Goal: Obtain resource: Download file/media

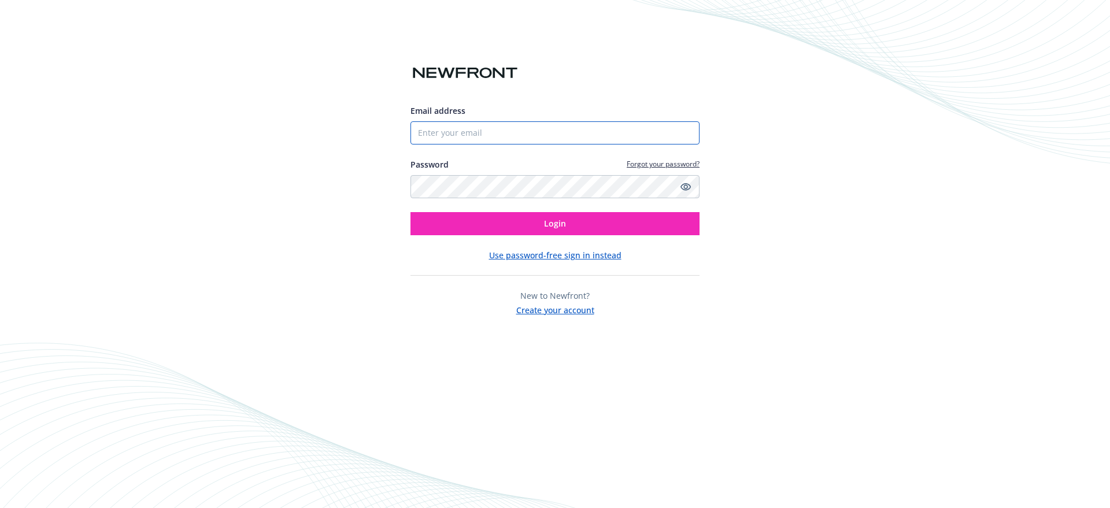
click at [554, 128] on input "Email address" at bounding box center [554, 132] width 289 height 23
paste input "[PERSON_NAME][EMAIL_ADDRESS][DOMAIN_NAME]"
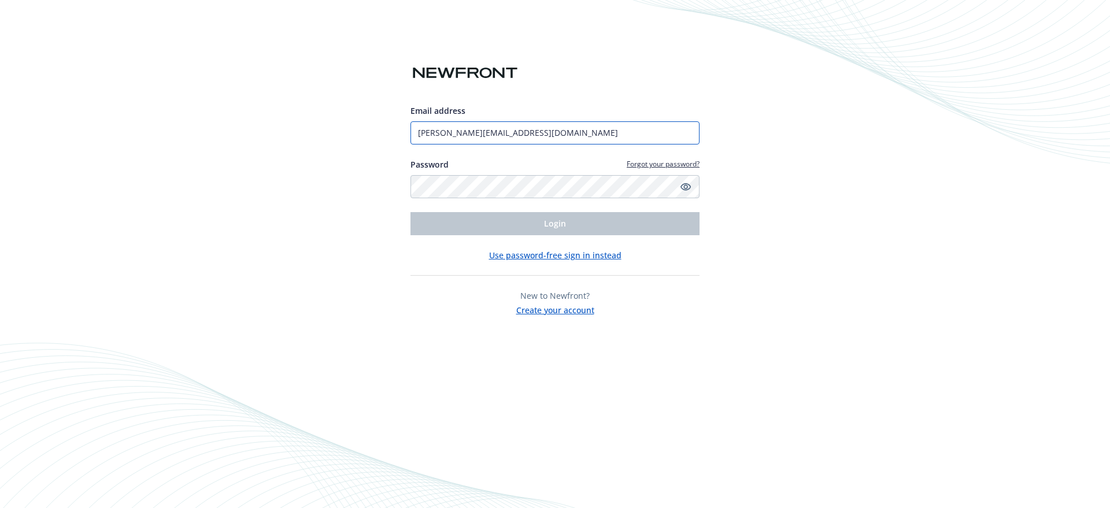
type input "[PERSON_NAME][EMAIL_ADDRESS][DOMAIN_NAME]"
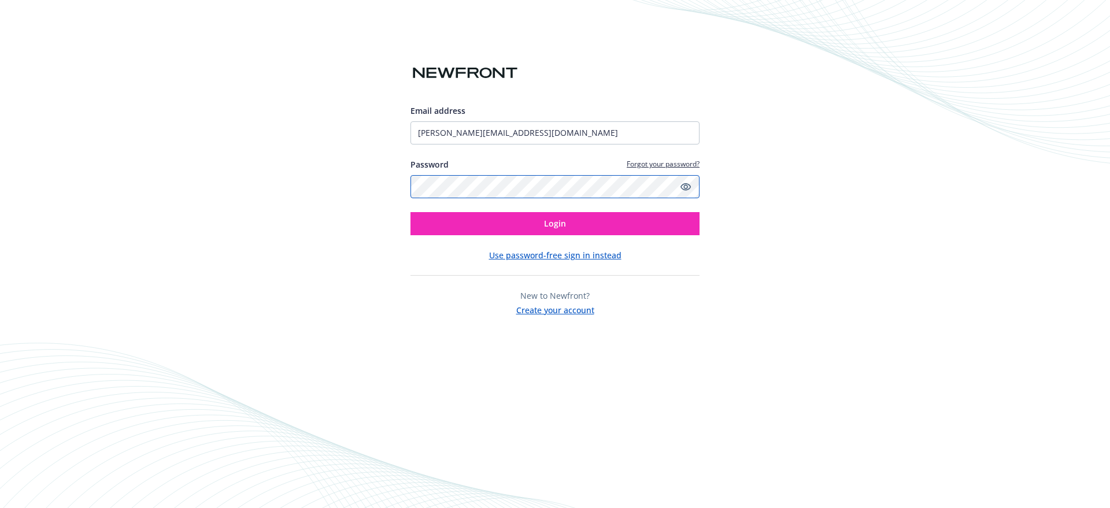
click at [410, 212] on button "Login" at bounding box center [554, 223] width 289 height 23
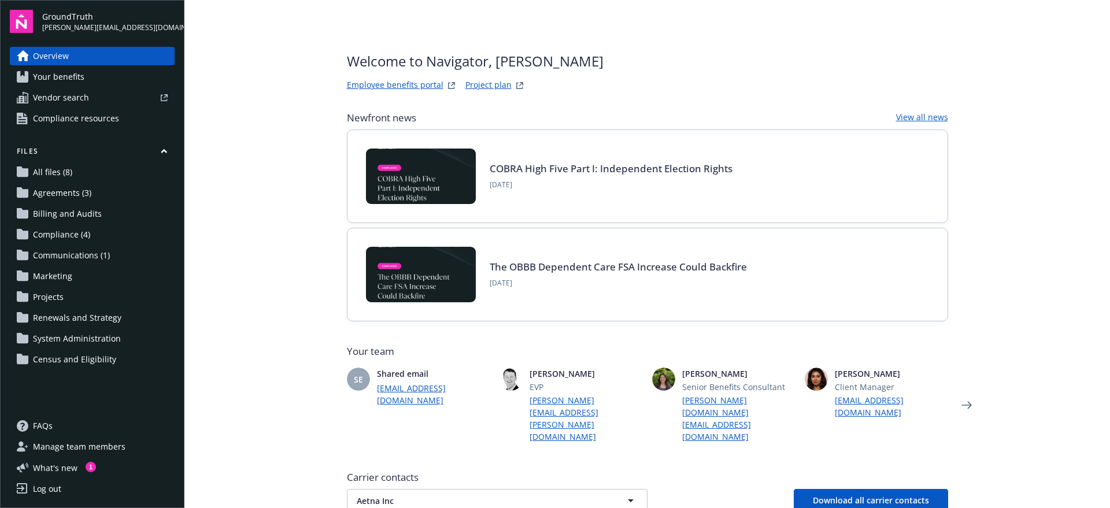
click at [80, 187] on span "Agreements (3)" at bounding box center [62, 193] width 58 height 19
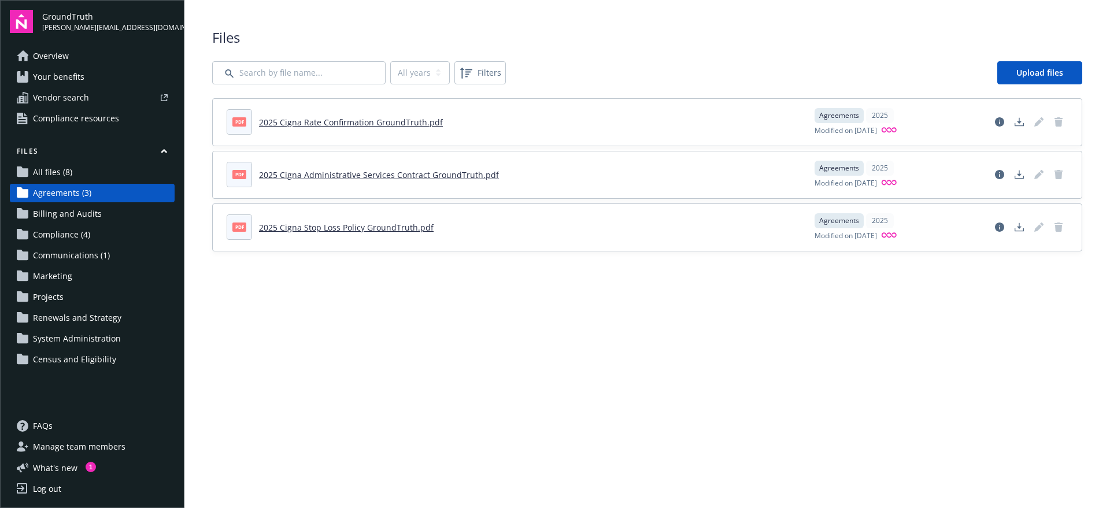
click at [94, 88] on link "Vendor search" at bounding box center [92, 97] width 165 height 19
click at [82, 68] on span "Your benefits" at bounding box center [58, 77] width 51 height 19
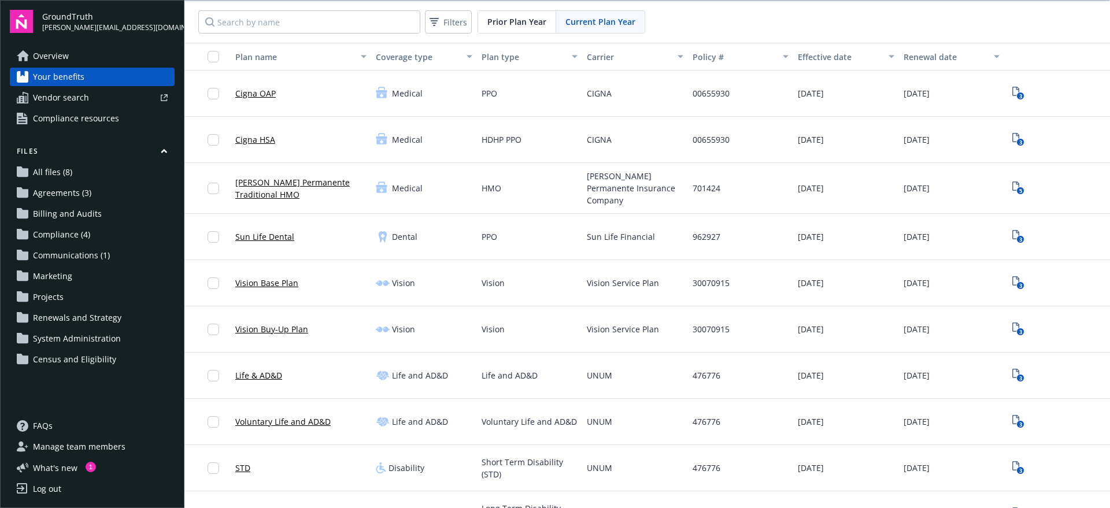
click at [1004, 223] on div "3" at bounding box center [1057, 237] width 106 height 46
click at [1019, 236] on text "3" at bounding box center [1020, 240] width 3 height 8
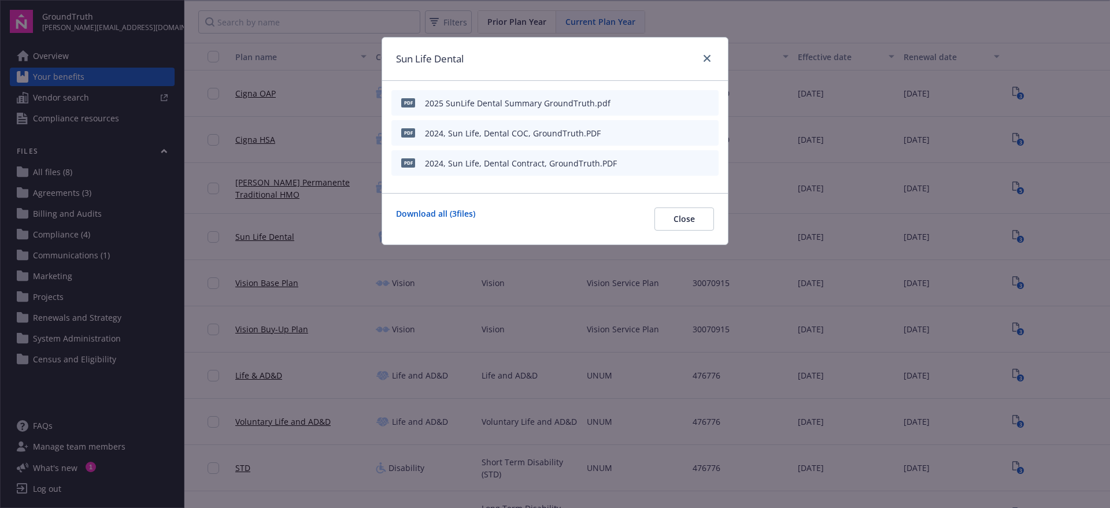
click at [685, 162] on div at bounding box center [691, 163] width 45 height 12
click at [690, 162] on icon "download file" at bounding box center [689, 161] width 8 height 7
click at [750, 114] on div "Sun Life Dental pdf 2025 SunLife Dental Summary GroundTruth.pdf PDF 2024, Sun L…" at bounding box center [555, 254] width 1110 height 508
click at [701, 211] on button "Close" at bounding box center [684, 219] width 60 height 23
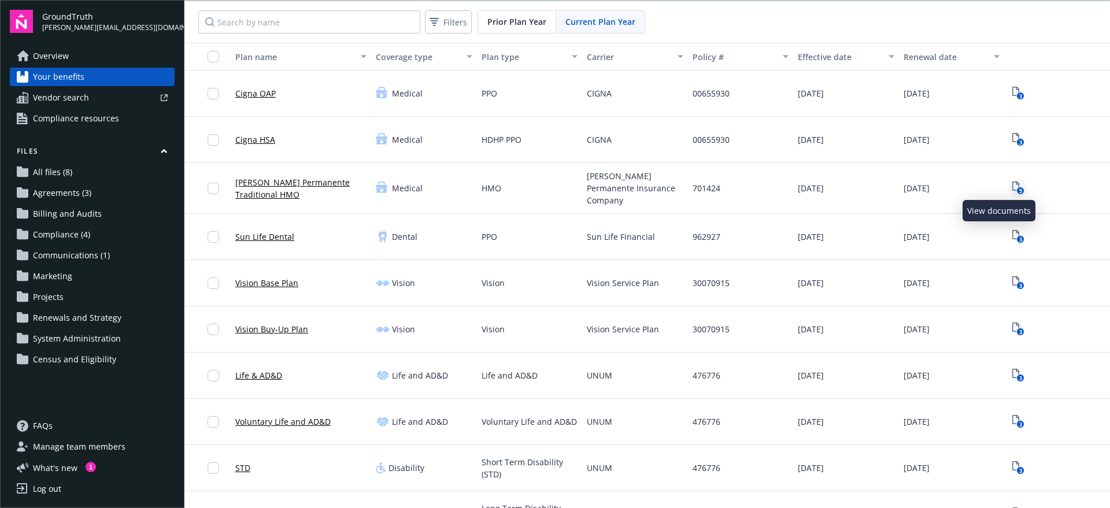
click at [1012, 182] on icon "5" at bounding box center [1018, 188] width 12 height 13
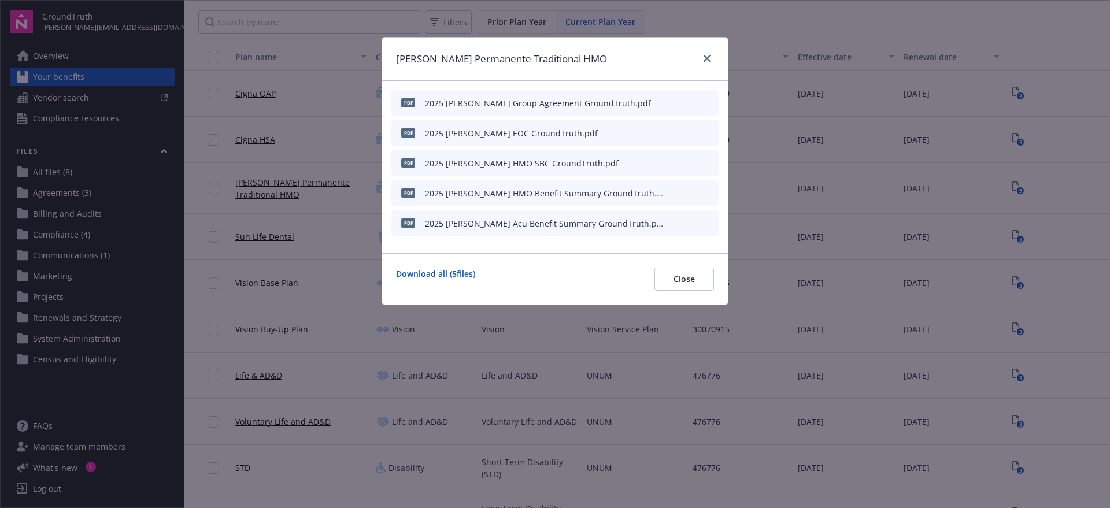
click at [689, 103] on icon "download file" at bounding box center [688, 102] width 9 height 9
click at [708, 58] on icon "close" at bounding box center [707, 58] width 7 height 7
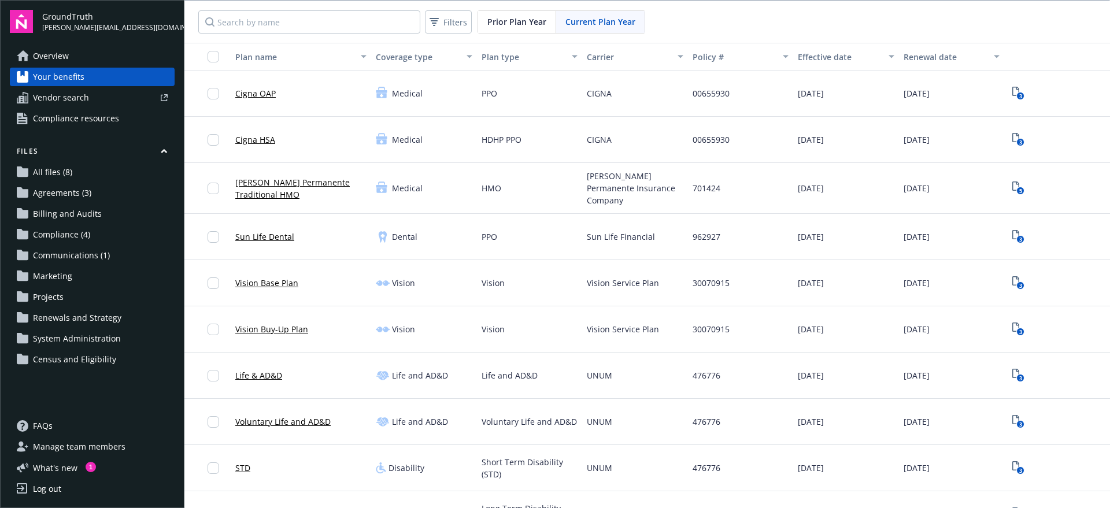
click at [604, 54] on div "Carrier" at bounding box center [629, 57] width 84 height 12
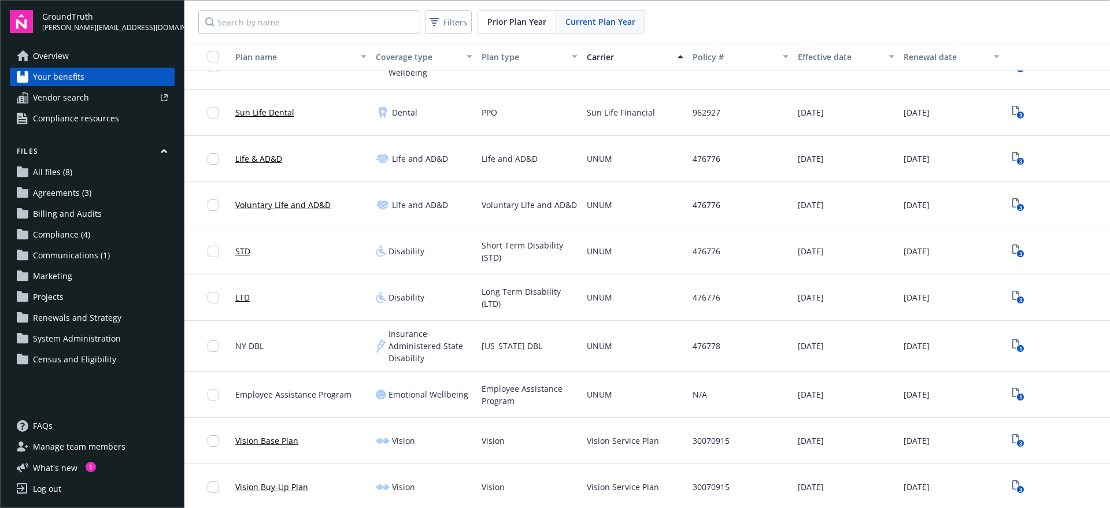
scroll to position [722, 0]
click at [1012, 155] on icon "3" at bounding box center [1018, 157] width 12 height 13
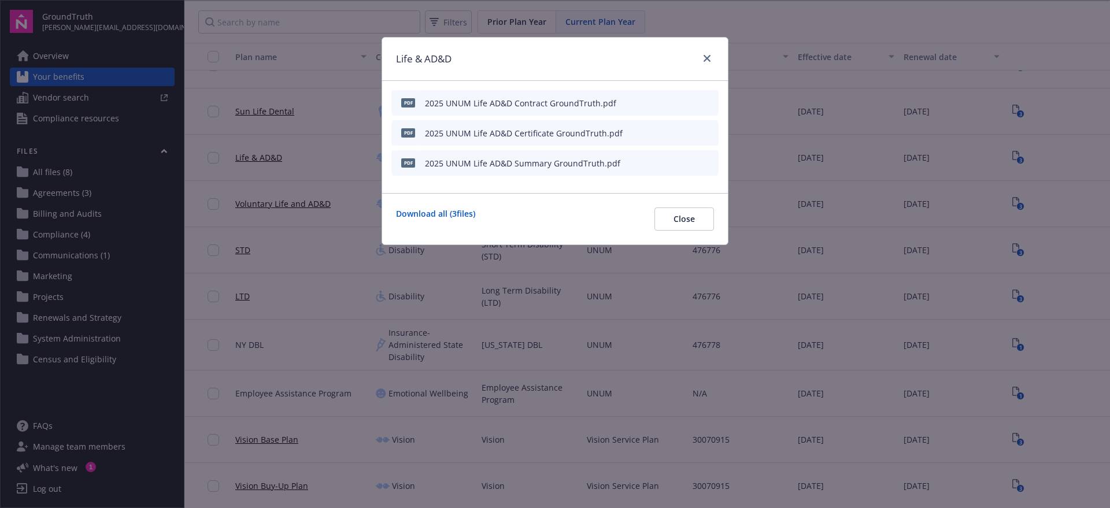
click at [693, 104] on icon "download file" at bounding box center [688, 102] width 9 height 9
click at [768, 89] on div "Life & AD&D pdf 2025 UNUM Life AD&D Contract GroundTruth.pdf pdf 2025 UNUM Life…" at bounding box center [555, 254] width 1110 height 508
